Goal: Information Seeking & Learning: Learn about a topic

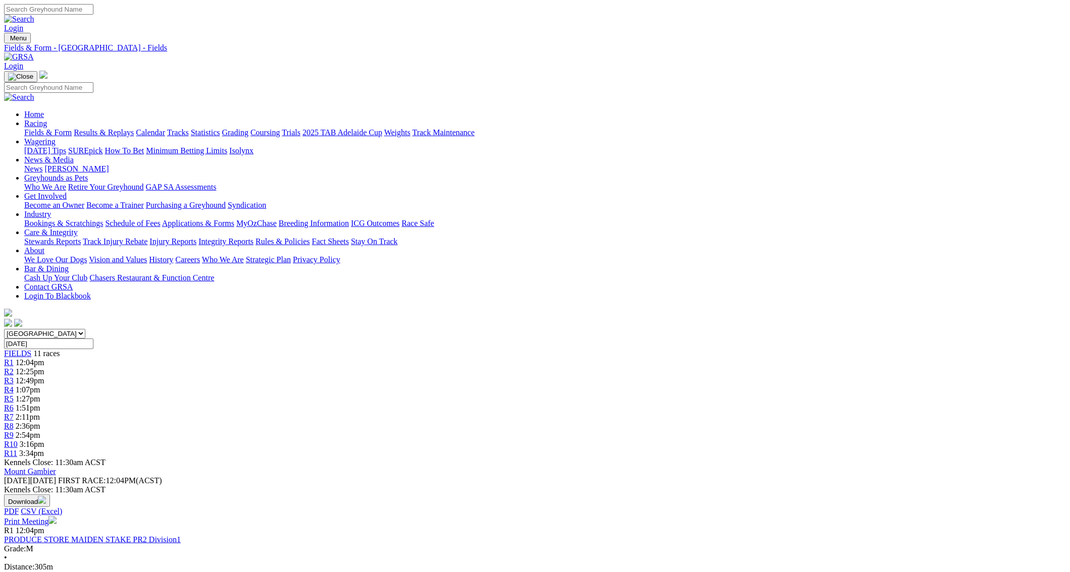
click at [72, 128] on link "Fields & Form" at bounding box center [47, 132] width 47 height 9
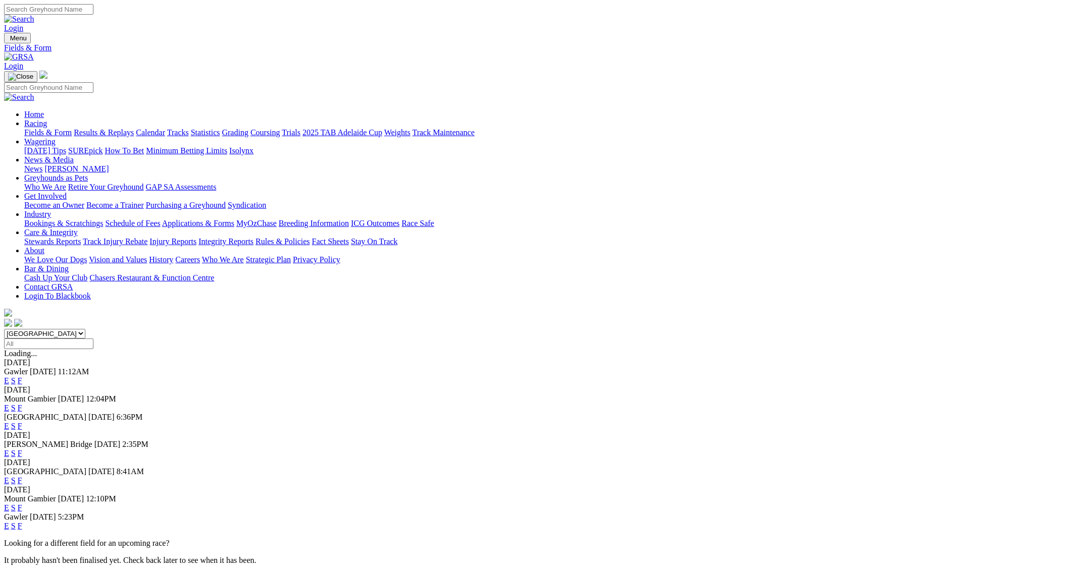
click at [22, 504] on link "F" at bounding box center [20, 508] width 5 height 9
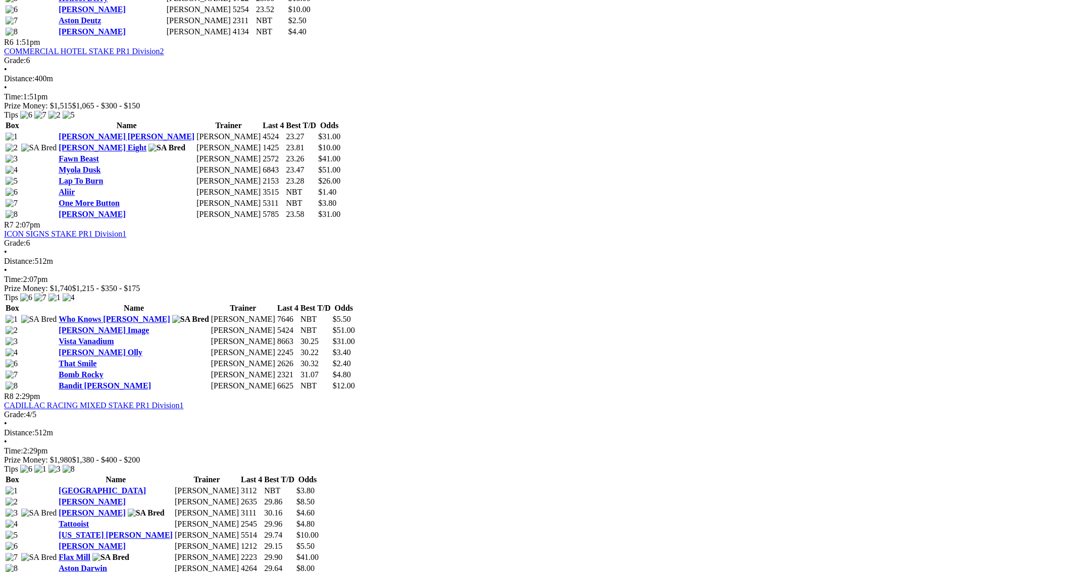
scroll to position [1394, 0]
